Goal: Information Seeking & Learning: Learn about a topic

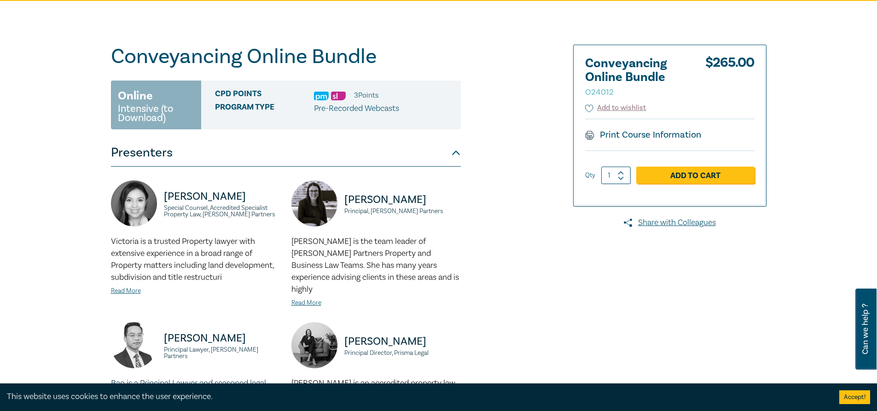
scroll to position [92, 0]
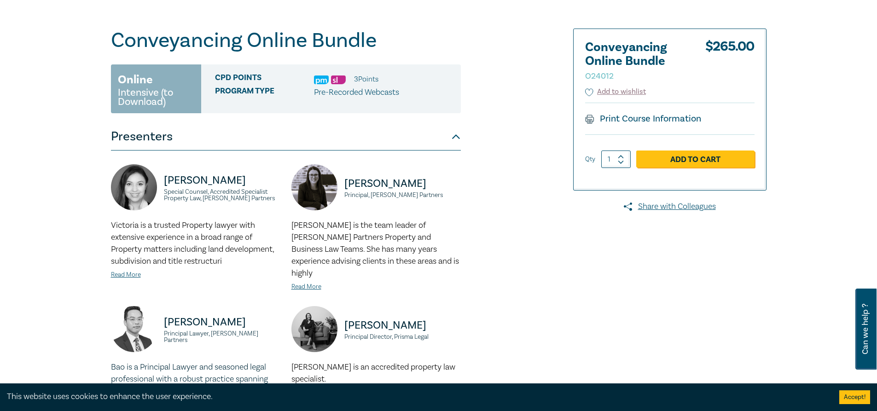
click at [166, 89] on small "Intensive (to Download)" at bounding box center [156, 97] width 76 height 18
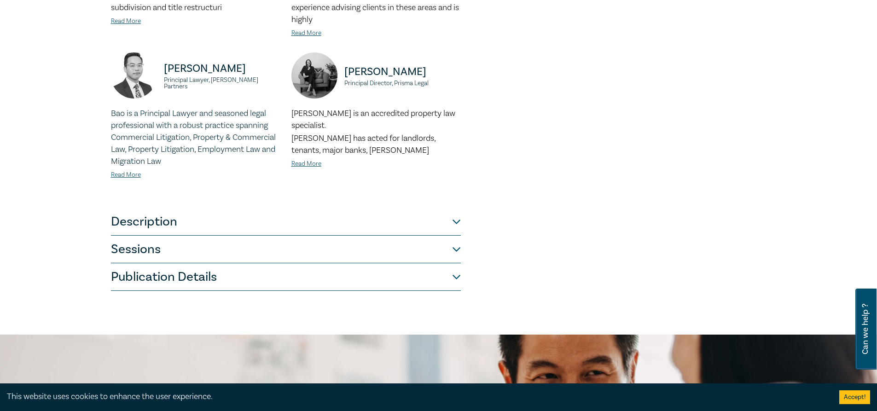
scroll to position [368, 0]
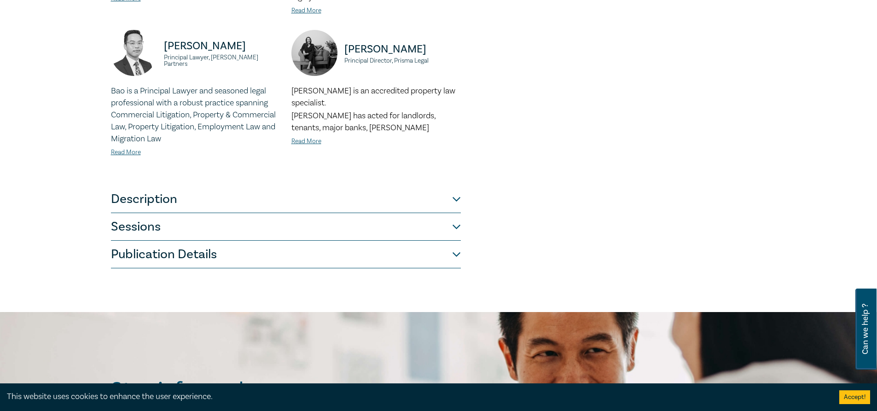
click at [454, 188] on button "Description" at bounding box center [286, 200] width 350 height 28
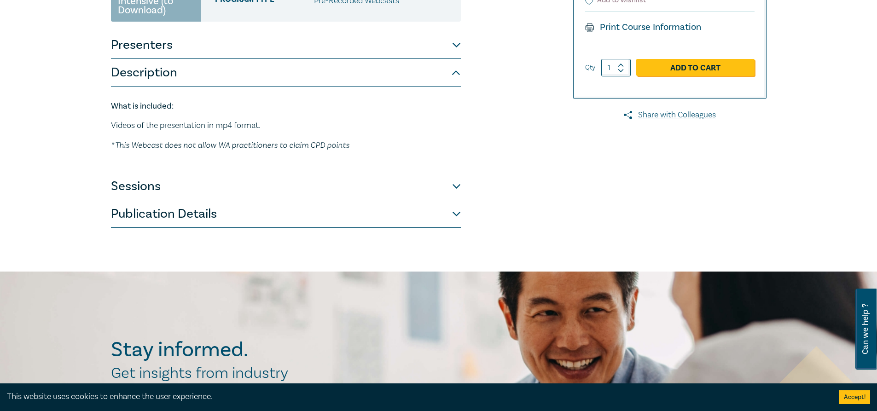
scroll to position [181, 0]
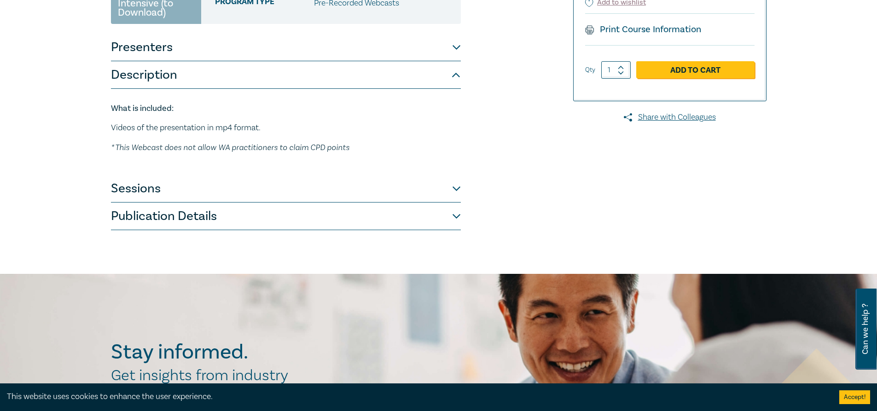
click at [456, 188] on button "Sessions" at bounding box center [286, 189] width 350 height 28
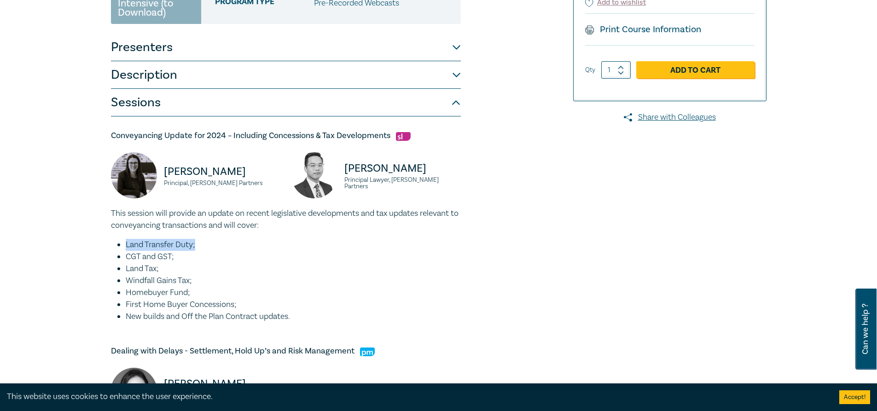
drag, startPoint x: 199, startPoint y: 247, endPoint x: 94, endPoint y: 239, distance: 105.8
click at [94, 239] on div "Conveyancing Online Bundle O24012 Online Intensive (to Download) CPD Points 3 P…" at bounding box center [438, 406] width 877 height 1022
drag, startPoint x: 298, startPoint y: 215, endPoint x: 356, endPoint y: 217, distance: 59.0
click at [356, 217] on p "This session will provide an update on recent legislative developments and tax …" at bounding box center [286, 220] width 350 height 24
click at [280, 226] on p "This session will provide an update on recent legislative developments and tax …" at bounding box center [286, 220] width 350 height 24
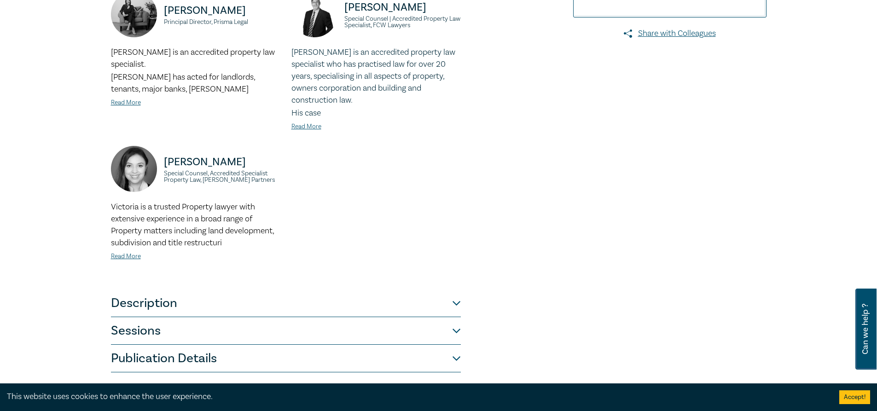
scroll to position [276, 0]
